Goal: Information Seeking & Learning: Check status

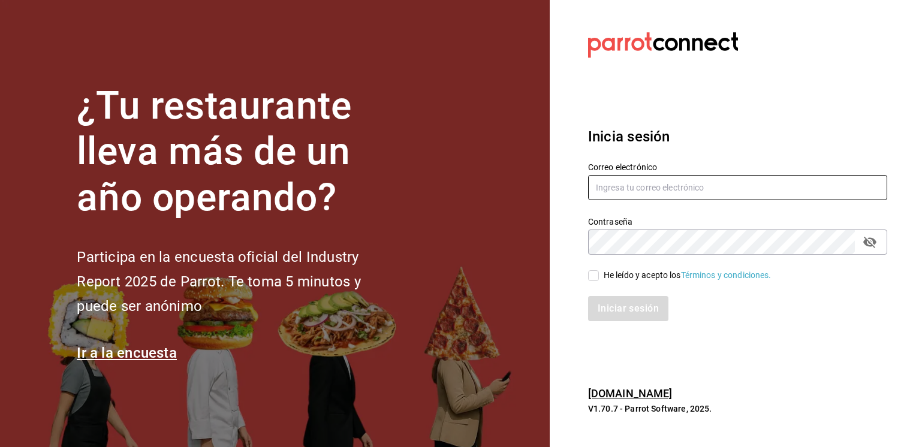
paste input "[URL][DOMAIN_NAME]"
type input "[URL][DOMAIN_NAME]"
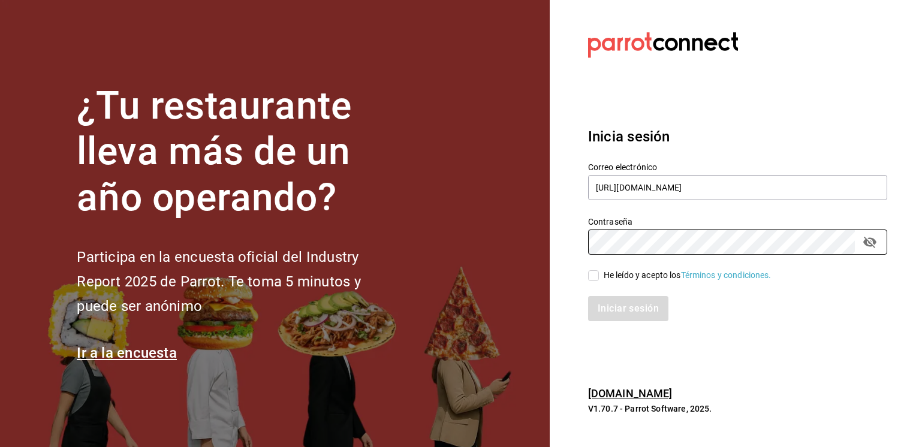
click at [594, 275] on input "He leído y acepto los Términos y condiciones." at bounding box center [593, 276] width 11 height 11
checkbox input "true"
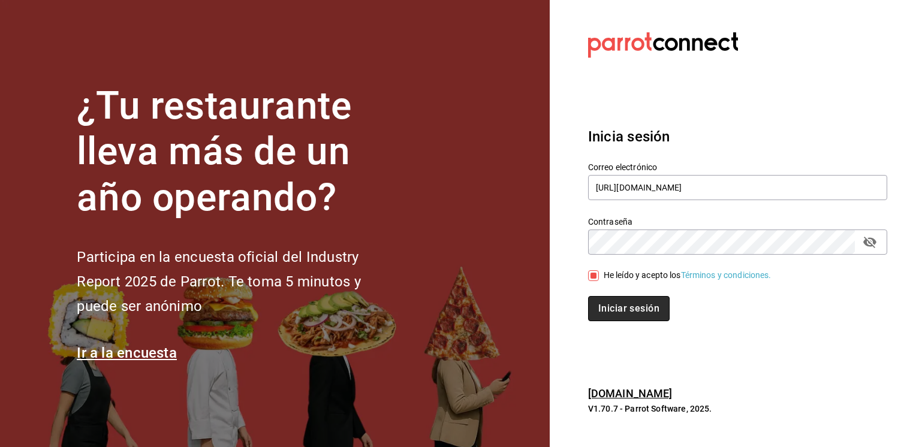
click at [615, 315] on button "Iniciar sesión" at bounding box center [629, 308] width 82 height 25
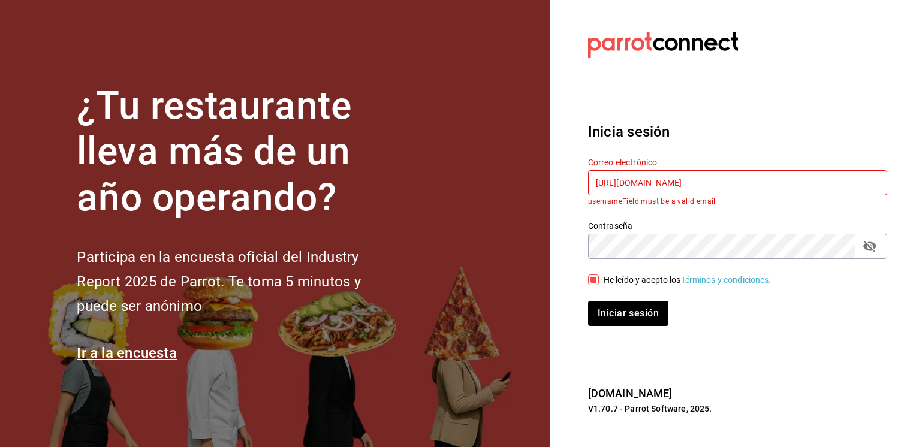
drag, startPoint x: 619, startPoint y: 186, endPoint x: 564, endPoint y: 179, distance: 55.6
click at [564, 179] on section "Datos incorrectos. Verifica que tu Correo o Contraseña estén bien escritos. Ini…" at bounding box center [733, 223] width 366 height 447
click at [642, 322] on button "Iniciar sesión" at bounding box center [629, 313] width 82 height 25
click at [810, 136] on h3 "Inicia sesión" at bounding box center [737, 132] width 299 height 22
drag, startPoint x: 665, startPoint y: 184, endPoint x: 551, endPoint y: 184, distance: 114.0
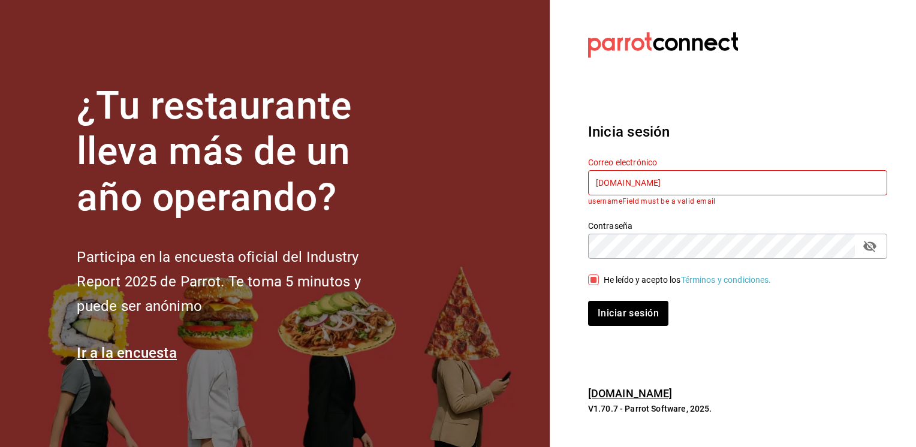
click at [551, 184] on section "Datos incorrectos. Verifica que tu Correo o Contraseña estén bien escritos. Ini…" at bounding box center [733, 223] width 366 height 447
paste input "marcelo.calderon@grupocosteno.com"
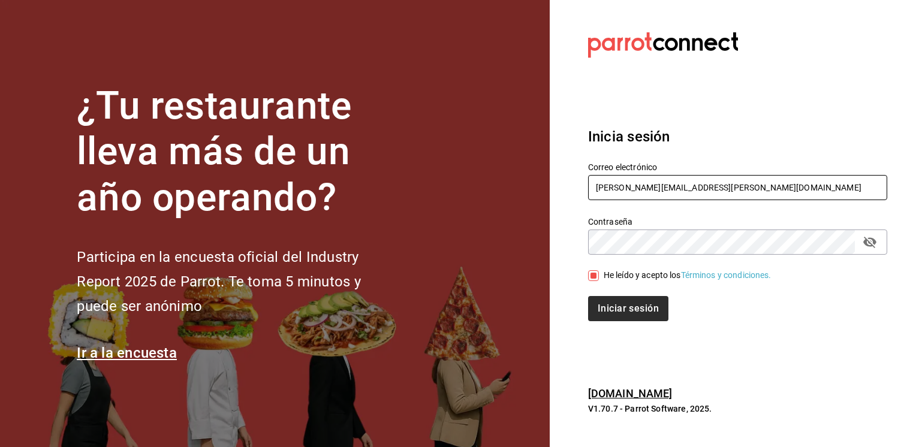
type input "marcelo.calderon@grupocosteno.com"
click at [645, 312] on button "Iniciar sesión" at bounding box center [629, 308] width 82 height 25
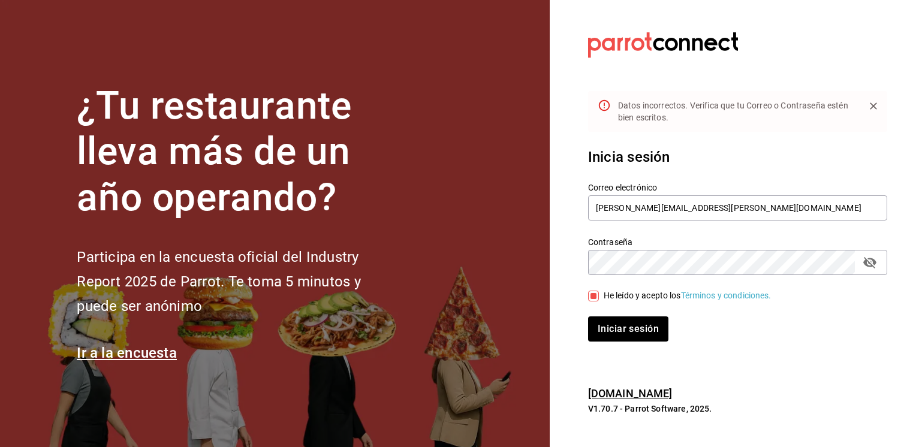
click at [871, 263] on icon "passwordField" at bounding box center [870, 262] width 13 height 11
click at [635, 325] on button "Iniciar sesión" at bounding box center [629, 329] width 82 height 25
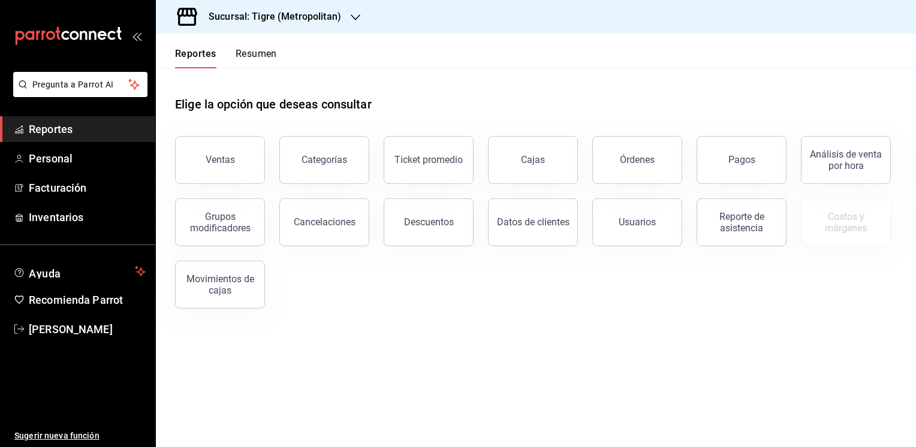
click at [212, 169] on button "Ventas" at bounding box center [220, 160] width 90 height 48
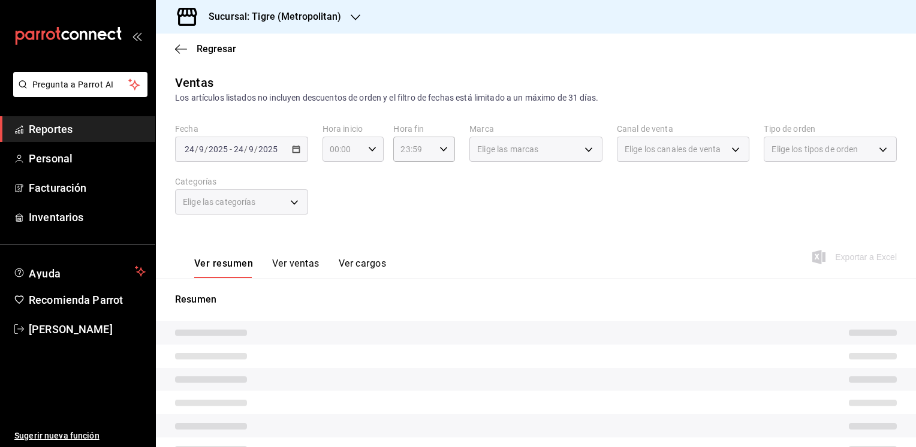
click at [371, 149] on icon "button" at bounding box center [372, 149] width 8 height 8
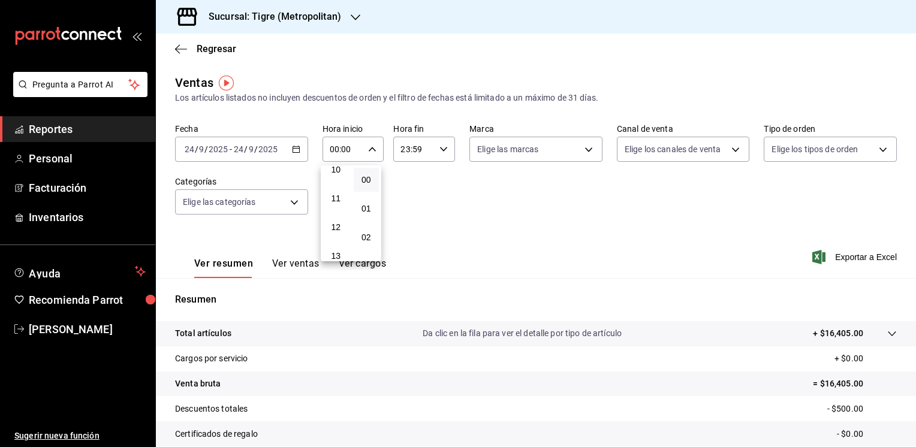
scroll to position [300, 0]
click at [298, 152] on div at bounding box center [458, 223] width 916 height 447
click at [296, 151] on icon "button" at bounding box center [296, 149] width 8 height 8
click at [296, 148] on \(Stroke\) "button" at bounding box center [296, 148] width 7 height 1
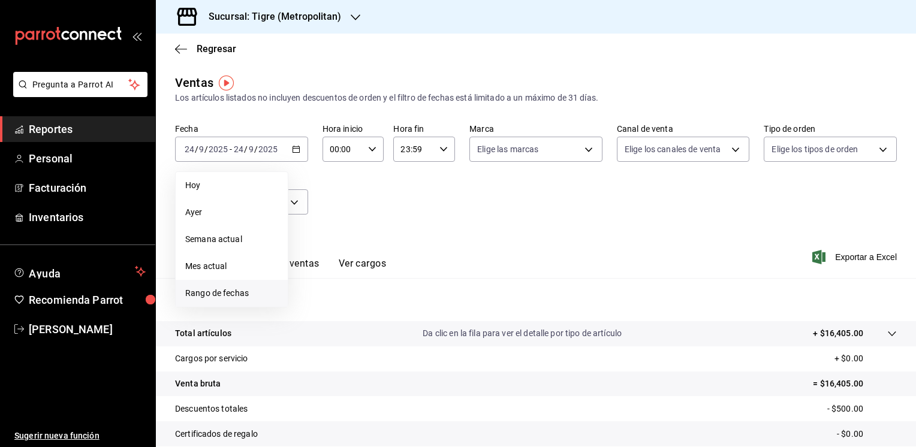
click at [221, 299] on span "Rango de fechas" at bounding box center [231, 293] width 93 height 13
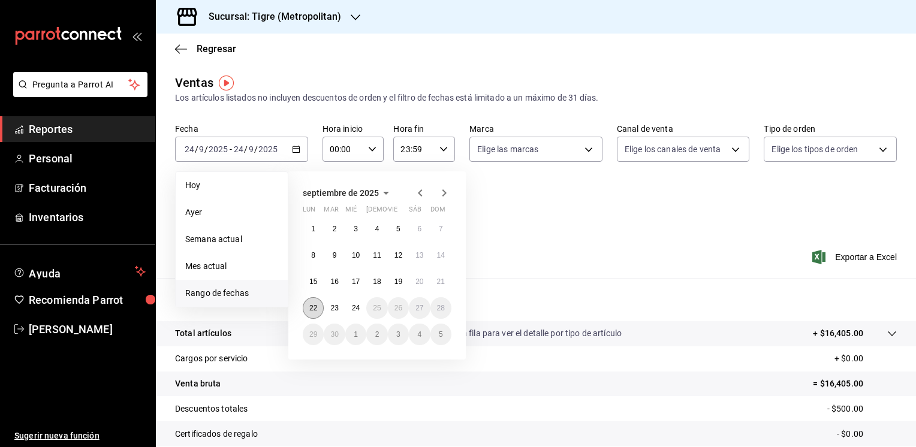
click at [318, 311] on button "22" at bounding box center [313, 308] width 21 height 22
click at [359, 308] on abbr "24" at bounding box center [356, 308] width 8 height 8
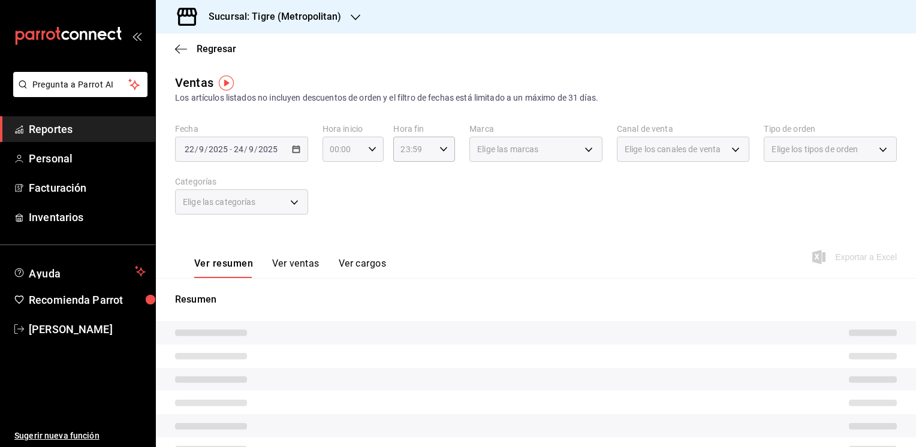
click at [372, 148] on \(Stroke\) "button" at bounding box center [372, 149] width 7 height 4
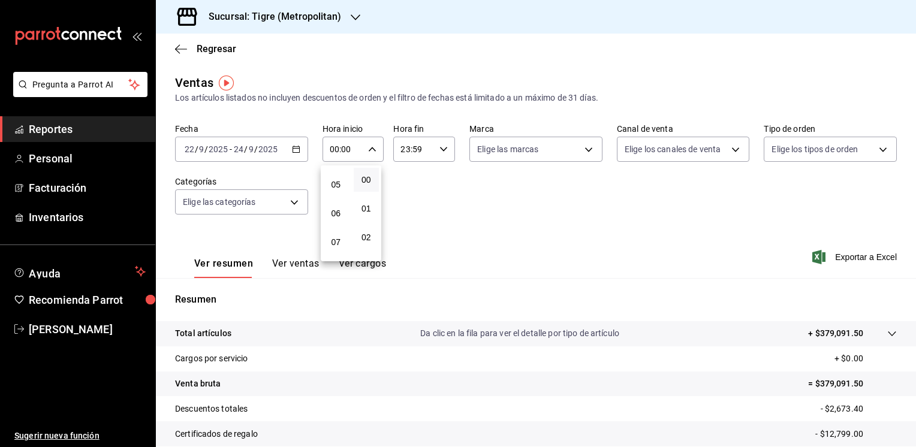
scroll to position [120, 0]
click at [339, 206] on span "05" at bounding box center [335, 204] width 11 height 10
type input "05:00"
click at [440, 145] on div at bounding box center [458, 223] width 916 height 447
click at [435, 147] on div "23:59 Hora fin" at bounding box center [424, 149] width 62 height 25
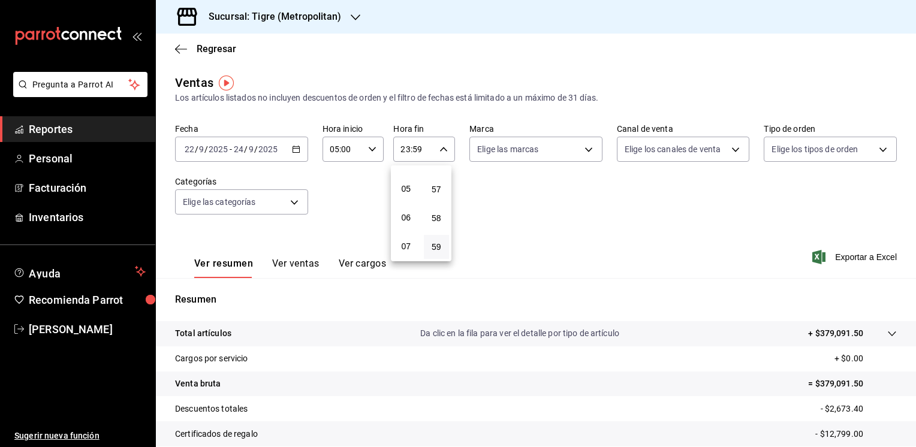
scroll to position [127, 0]
click at [405, 173] on span "04" at bounding box center [406, 169] width 11 height 10
type input "04:59"
click at [579, 150] on div at bounding box center [458, 223] width 916 height 447
click at [579, 149] on body "Pregunta a Parrot AI Reportes Personal Facturación Inventarios Ayuda Recomienda…" at bounding box center [458, 223] width 916 height 447
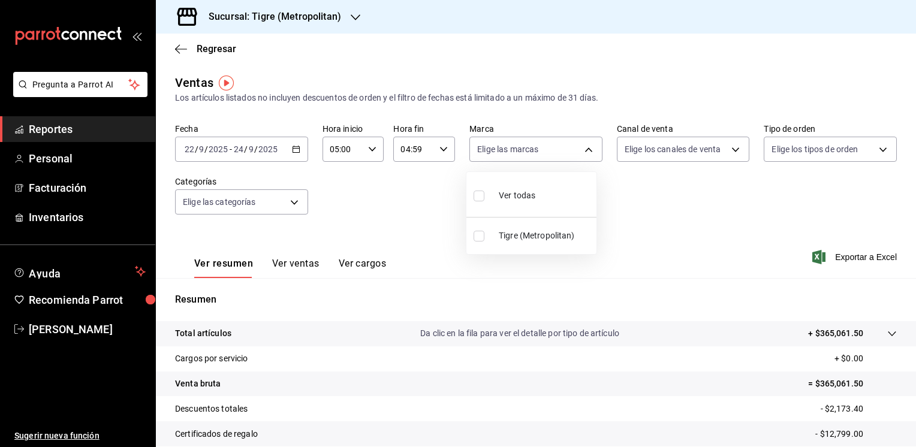
click at [478, 236] on input "checkbox" at bounding box center [479, 236] width 11 height 11
checkbox input "true"
type input "d2a20516-989b-40fe-838d-c8b0b31ef0ff"
checkbox input "true"
click at [732, 217] on div at bounding box center [458, 223] width 916 height 447
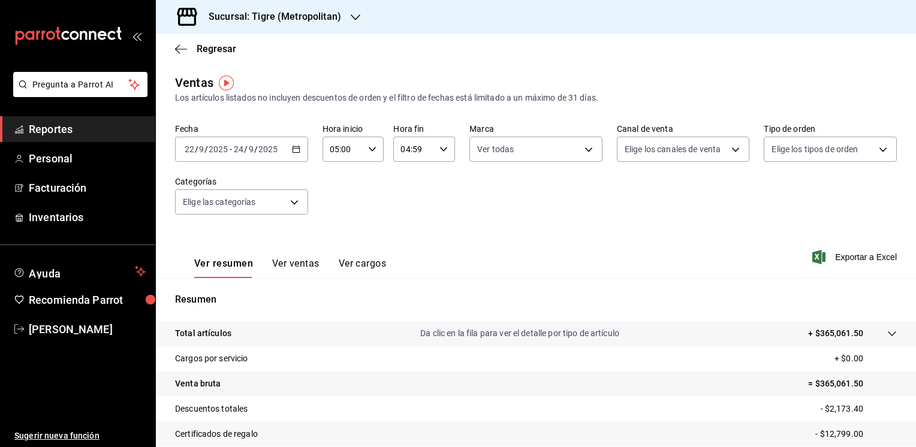
click at [137, 35] on icon "open_drawer_menu" at bounding box center [137, 36] width 10 height 10
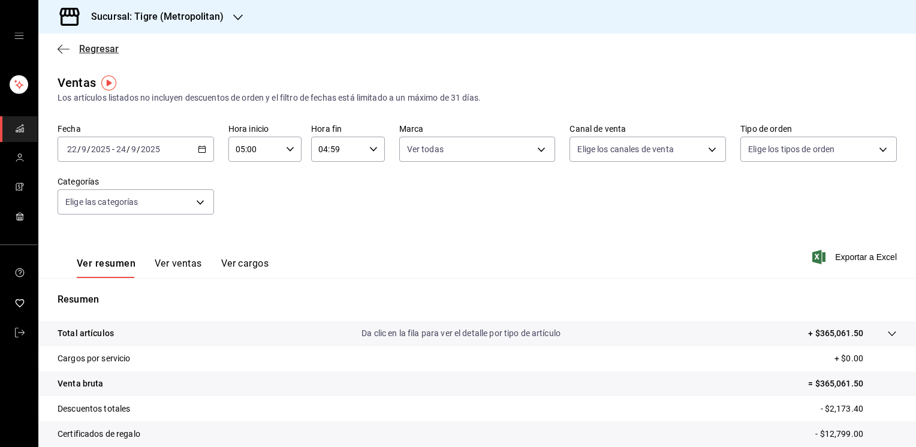
click at [65, 54] on icon "button" at bounding box center [64, 49] width 12 height 11
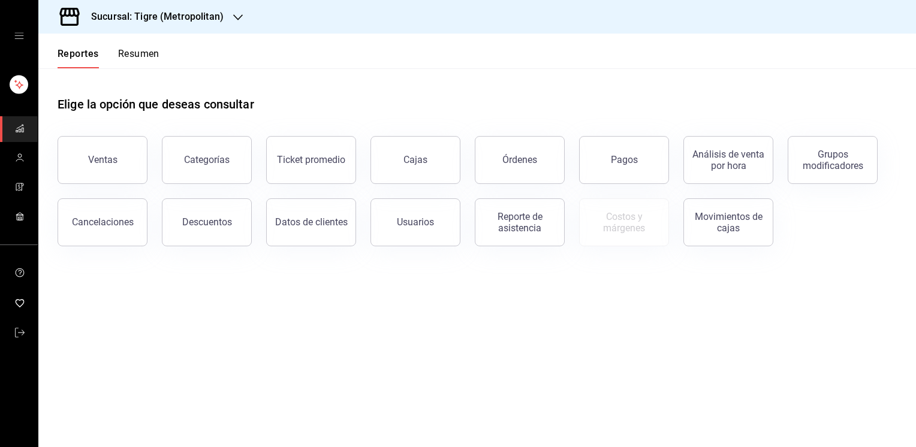
click at [134, 58] on button "Resumen" at bounding box center [138, 58] width 41 height 20
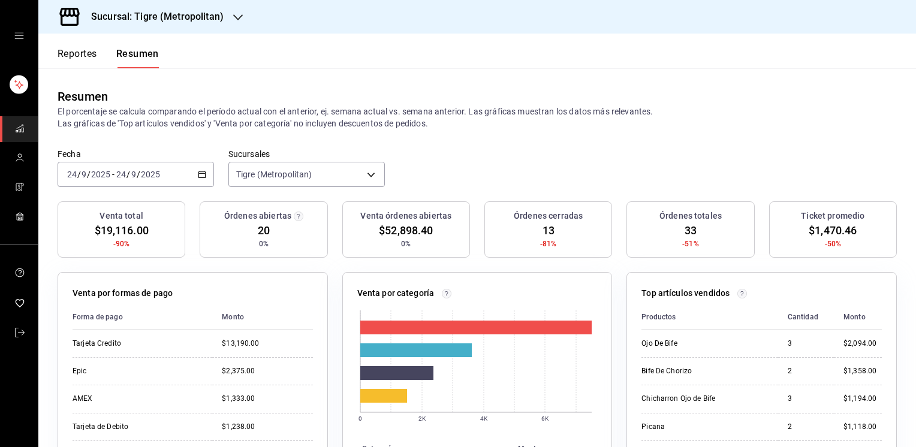
click at [81, 62] on button "Reportes" at bounding box center [78, 58] width 40 height 20
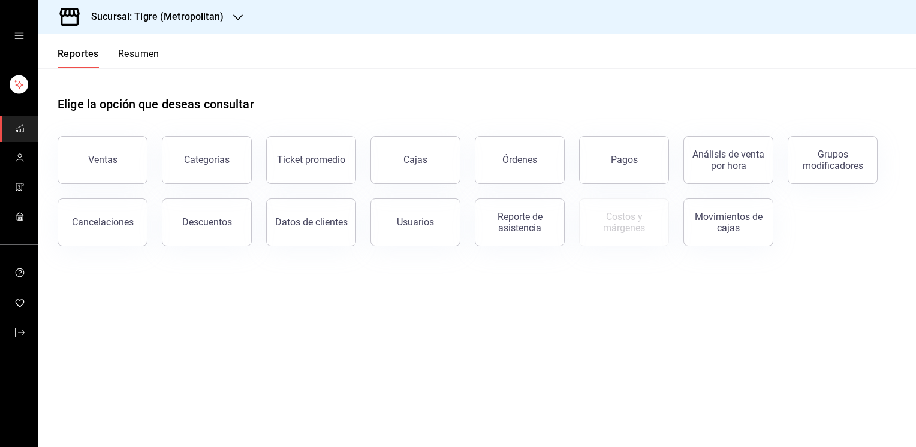
click at [20, 38] on icon "open drawer" at bounding box center [18, 36] width 9 height 6
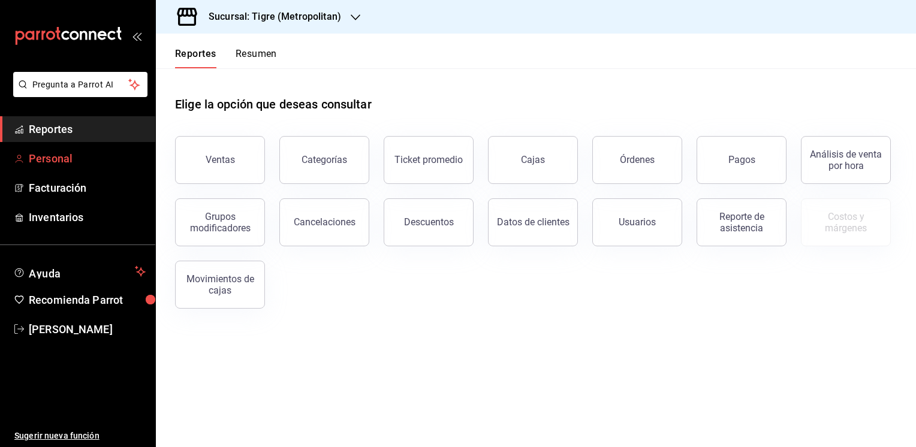
click at [62, 155] on span "Personal" at bounding box center [87, 159] width 117 height 16
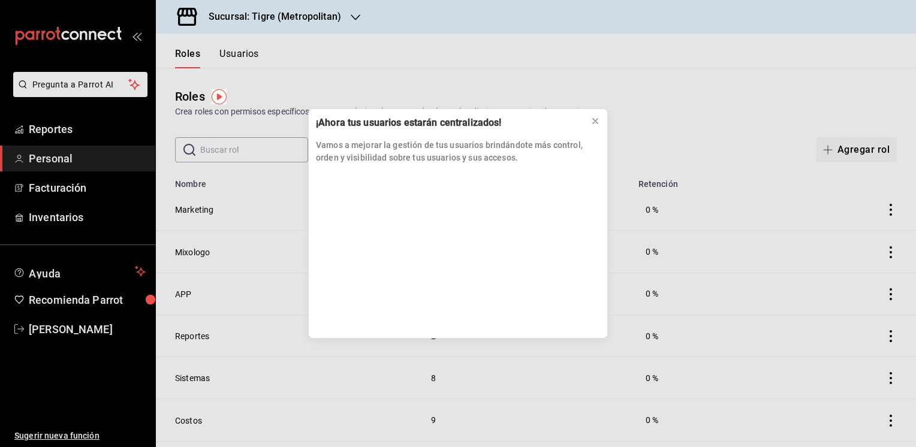
click at [806, 111] on div "¡Ahora tus usuarios estarán centralizados! Vamos a mejorar la gestión de tus us…" at bounding box center [458, 223] width 916 height 447
click at [593, 120] on icon at bounding box center [596, 121] width 10 height 10
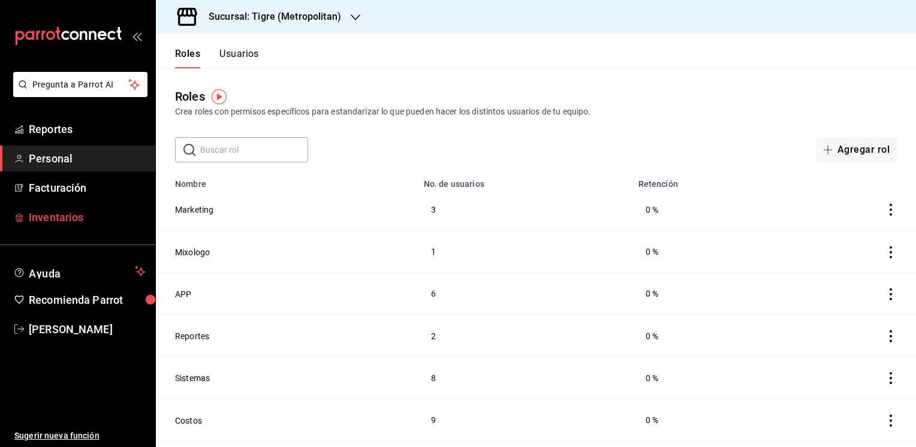
click at [60, 213] on span "Inventarios" at bounding box center [87, 217] width 117 height 16
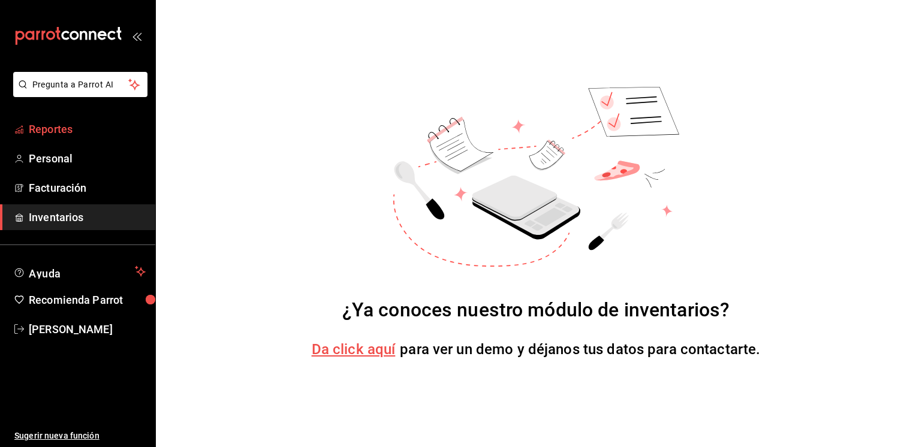
click at [47, 130] on span "Reportes" at bounding box center [87, 129] width 117 height 16
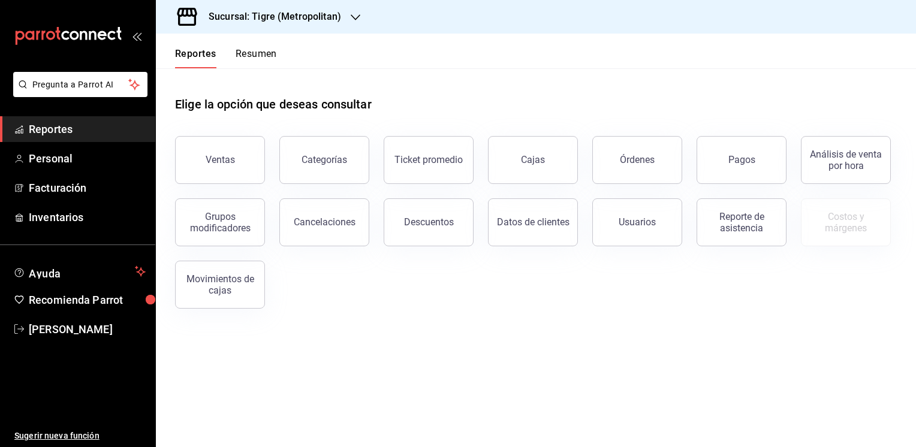
click at [325, 18] on h3 "Sucursal: Tigre (Metropolitan)" at bounding box center [270, 17] width 142 height 14
click at [211, 80] on span "Mochomos (Mty)" at bounding box center [198, 79] width 65 height 13
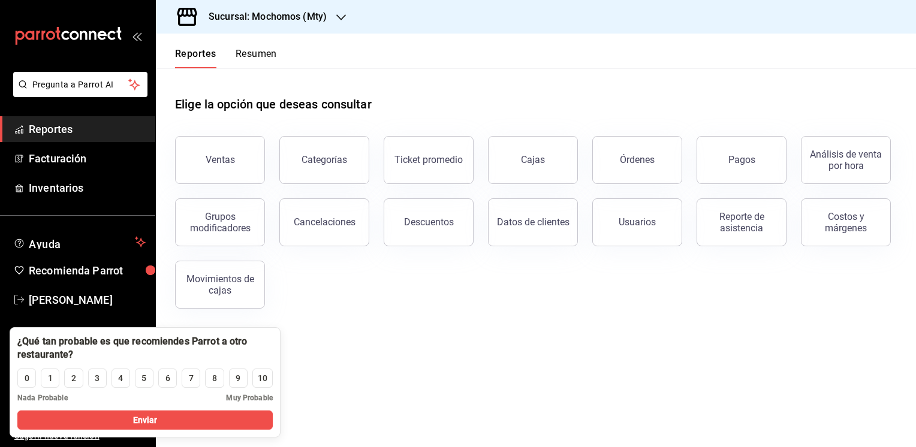
click at [427, 50] on header "Reportes Resumen" at bounding box center [536, 51] width 761 height 35
